Goal: Information Seeking & Learning: Learn about a topic

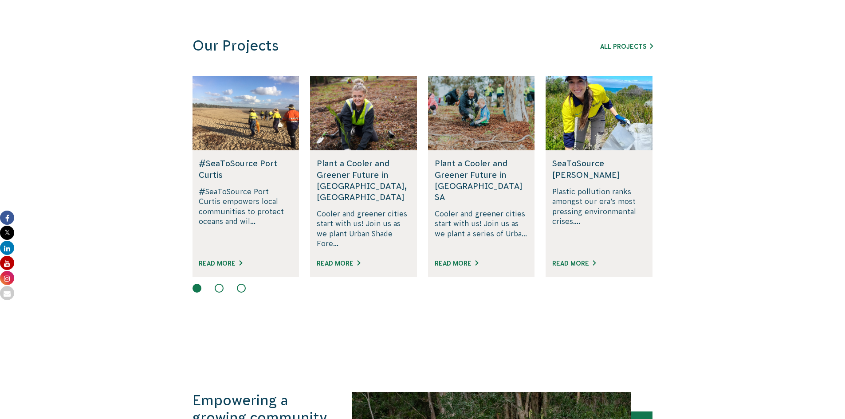
scroll to position [488, 0]
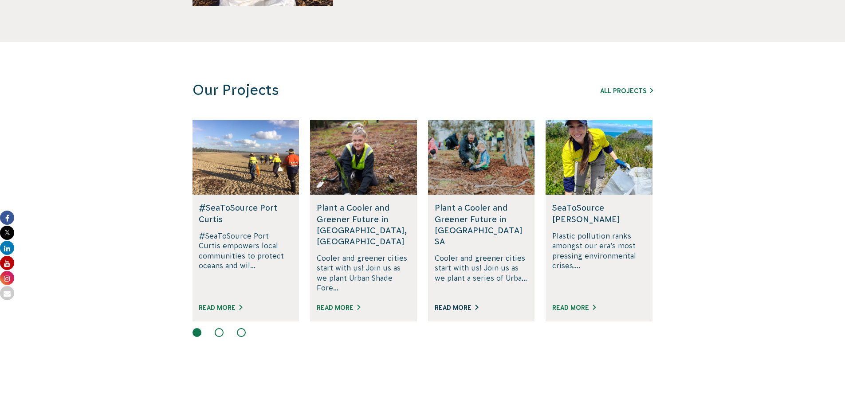
click at [454, 304] on link "Read More" at bounding box center [456, 307] width 43 height 7
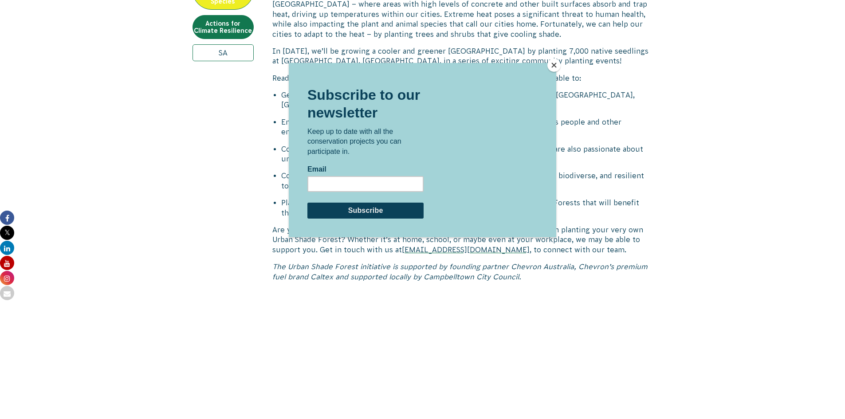
scroll to position [399, 0]
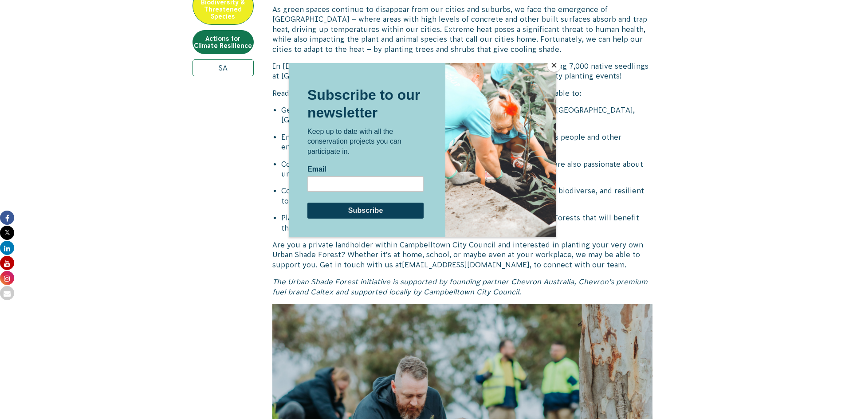
click at [553, 66] on button "Close" at bounding box center [553, 65] width 13 height 13
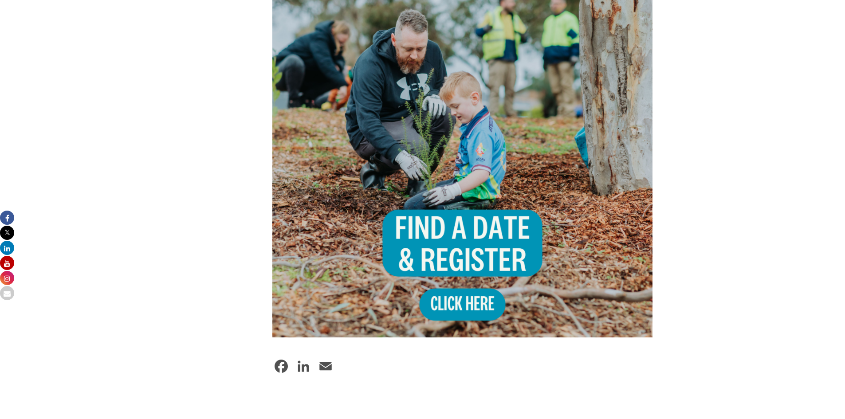
scroll to position [754, 0]
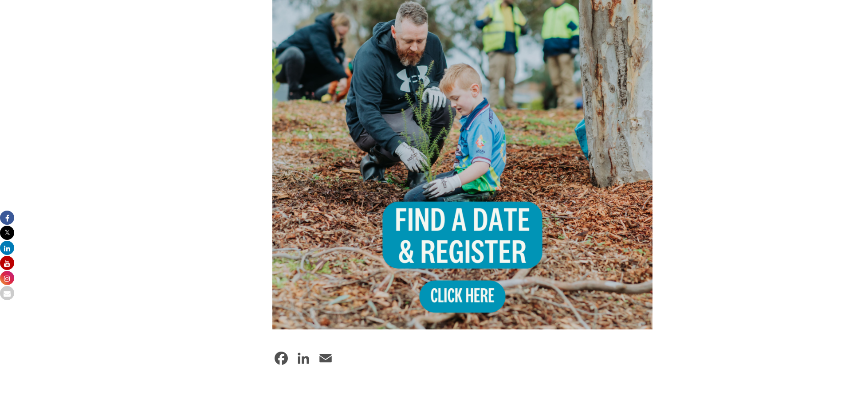
click at [479, 240] on img at bounding box center [462, 139] width 381 height 381
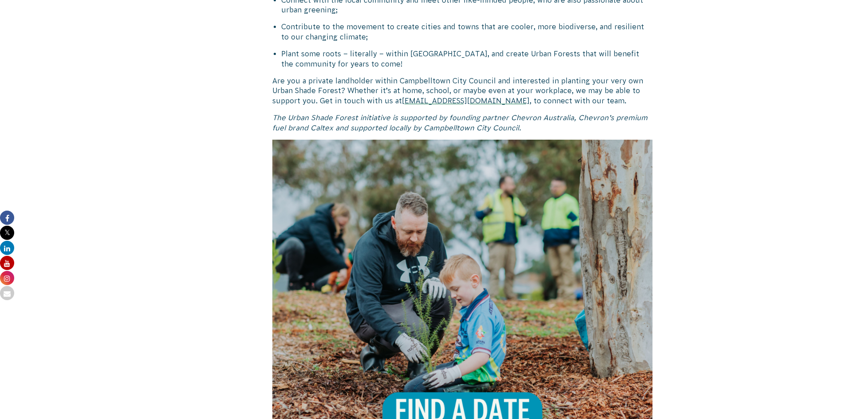
scroll to position [532, 0]
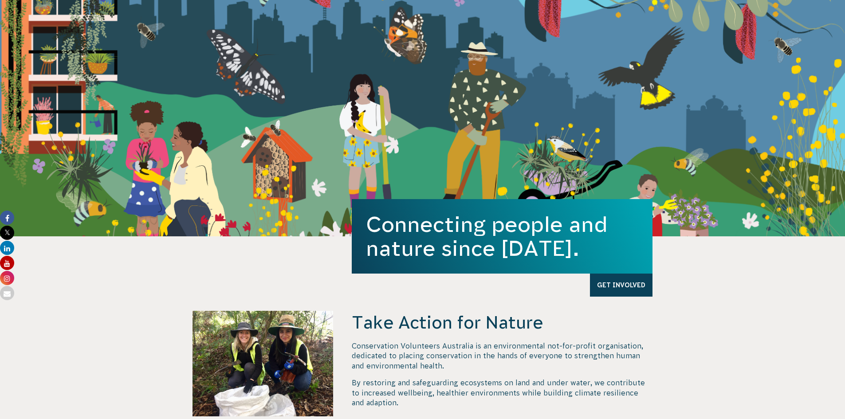
scroll to position [44, 0]
